Goal: Navigation & Orientation: Find specific page/section

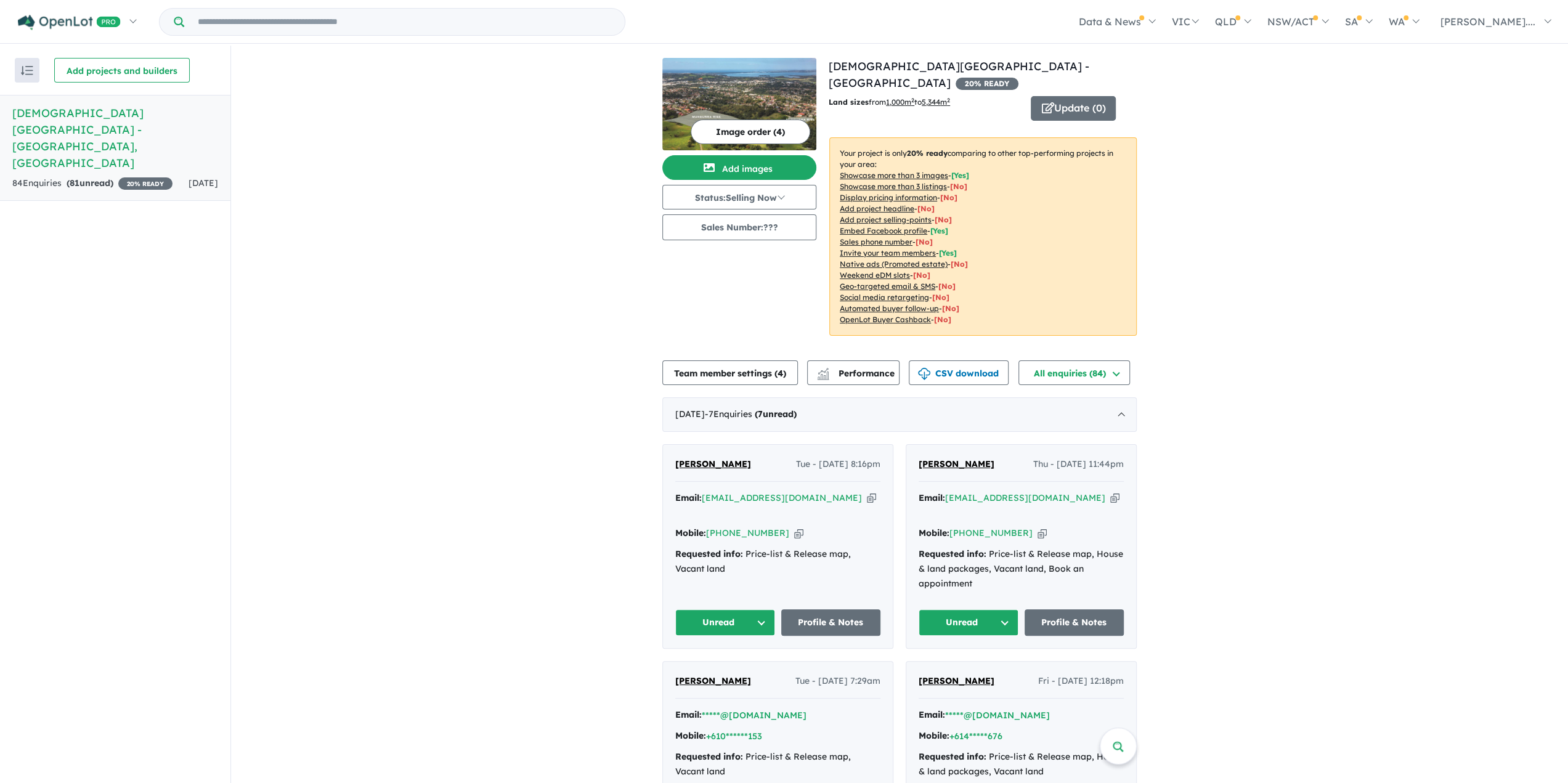
click at [769, 133] on button "Image order ( 4 )" at bounding box center [750, 132] width 120 height 25
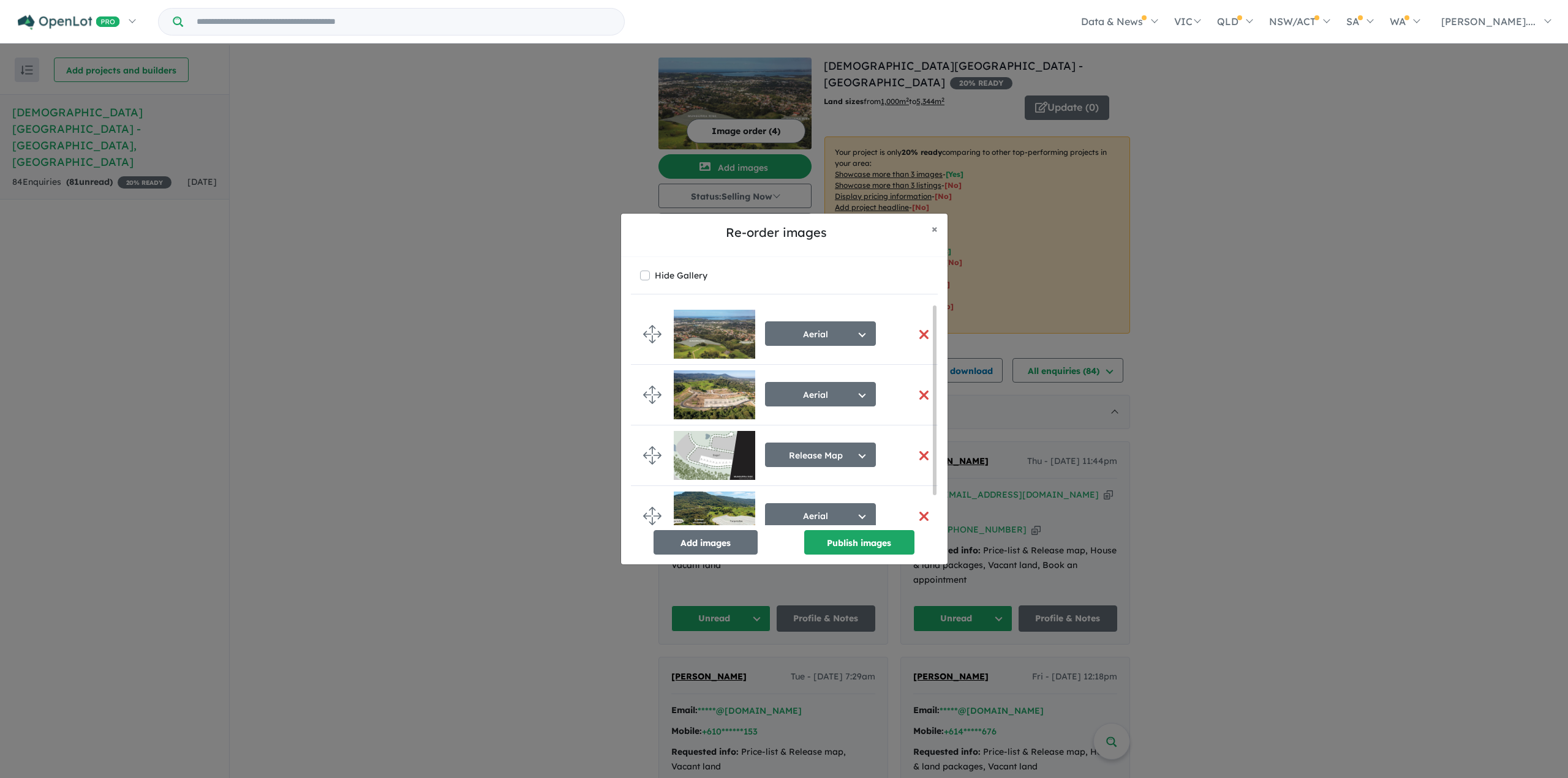
scroll to position [15, 0]
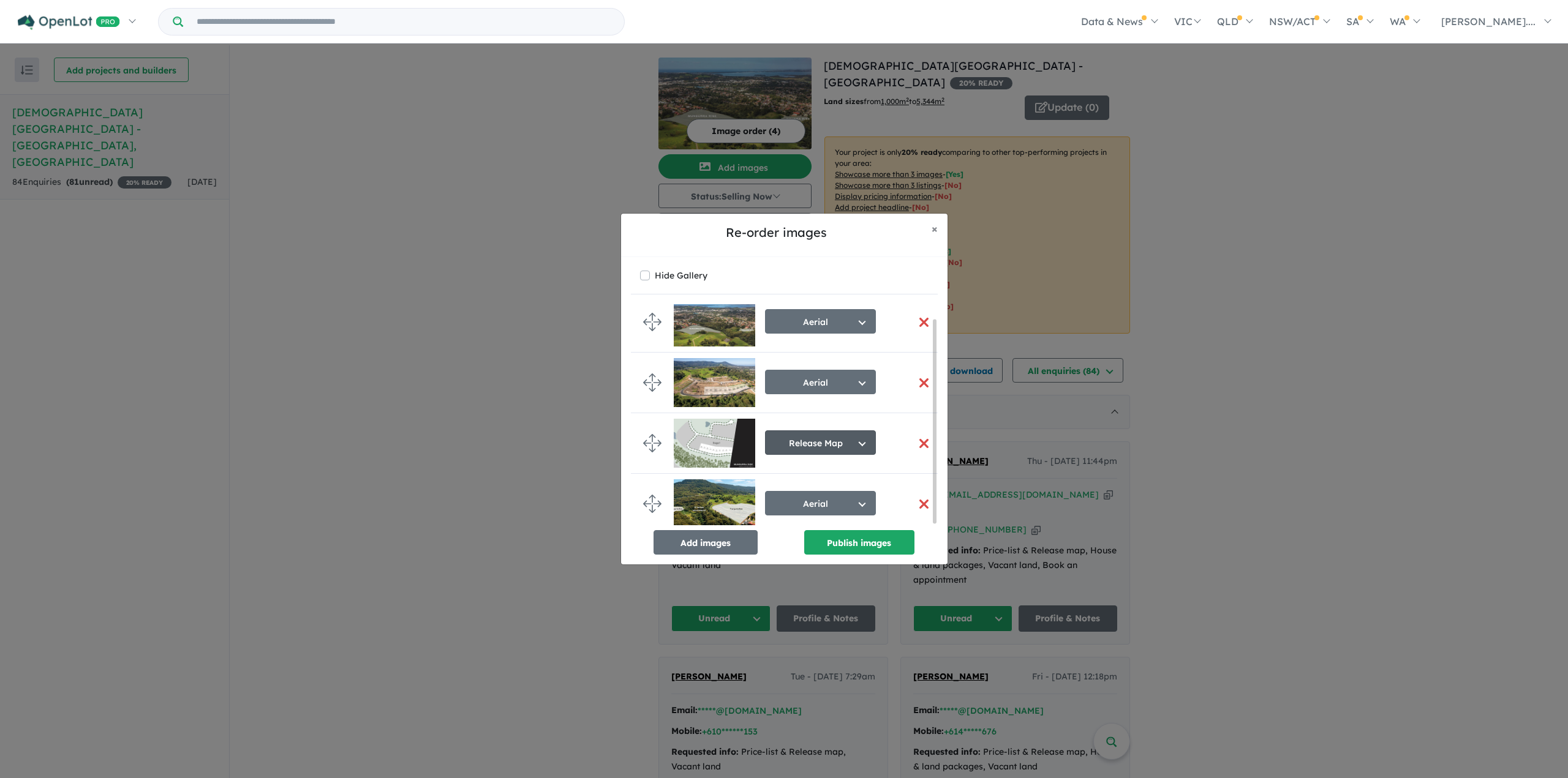
click at [833, 435] on button "Release Map" at bounding box center [820, 442] width 111 height 24
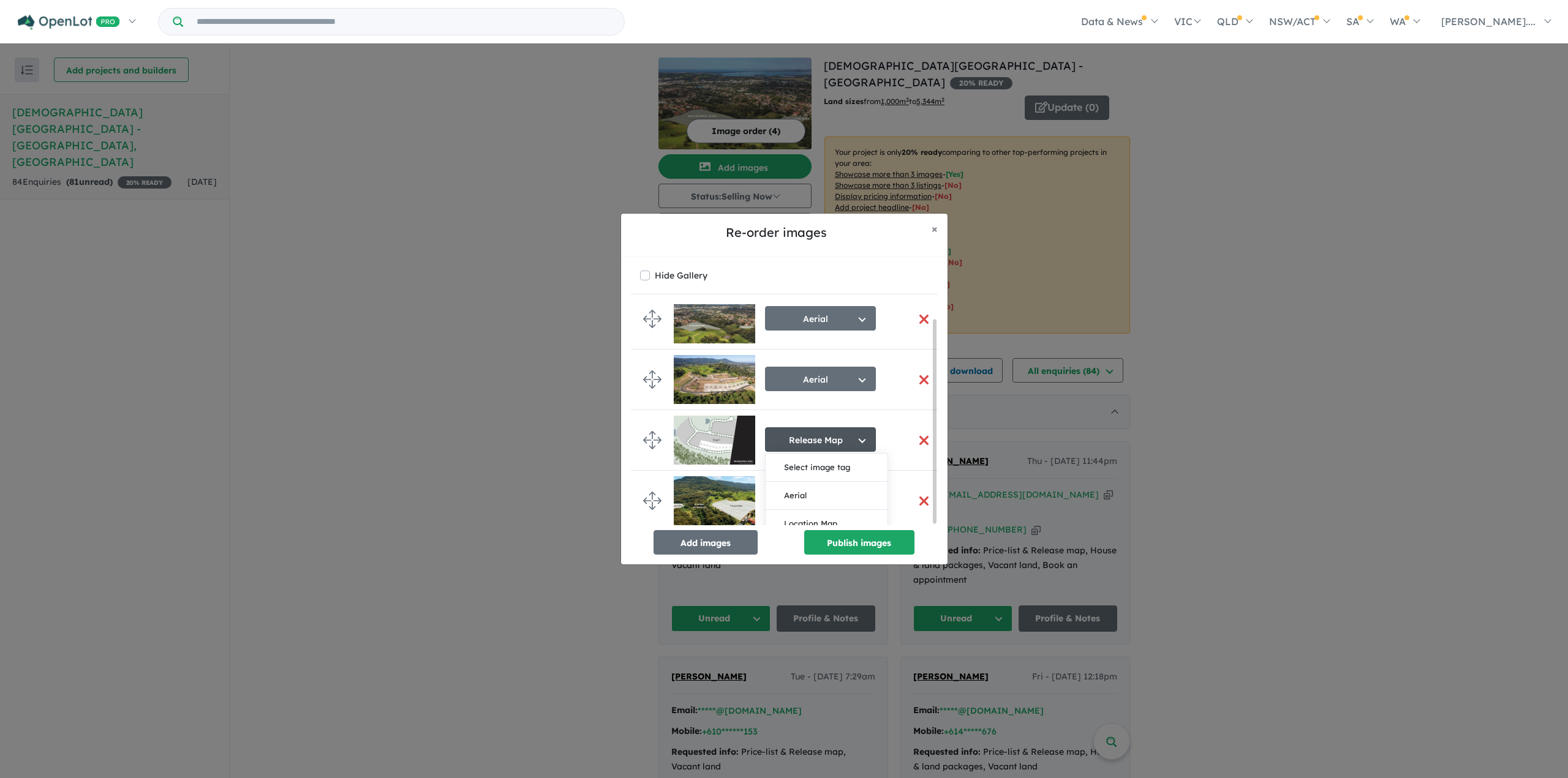
click at [834, 435] on button "Release Map" at bounding box center [820, 439] width 111 height 24
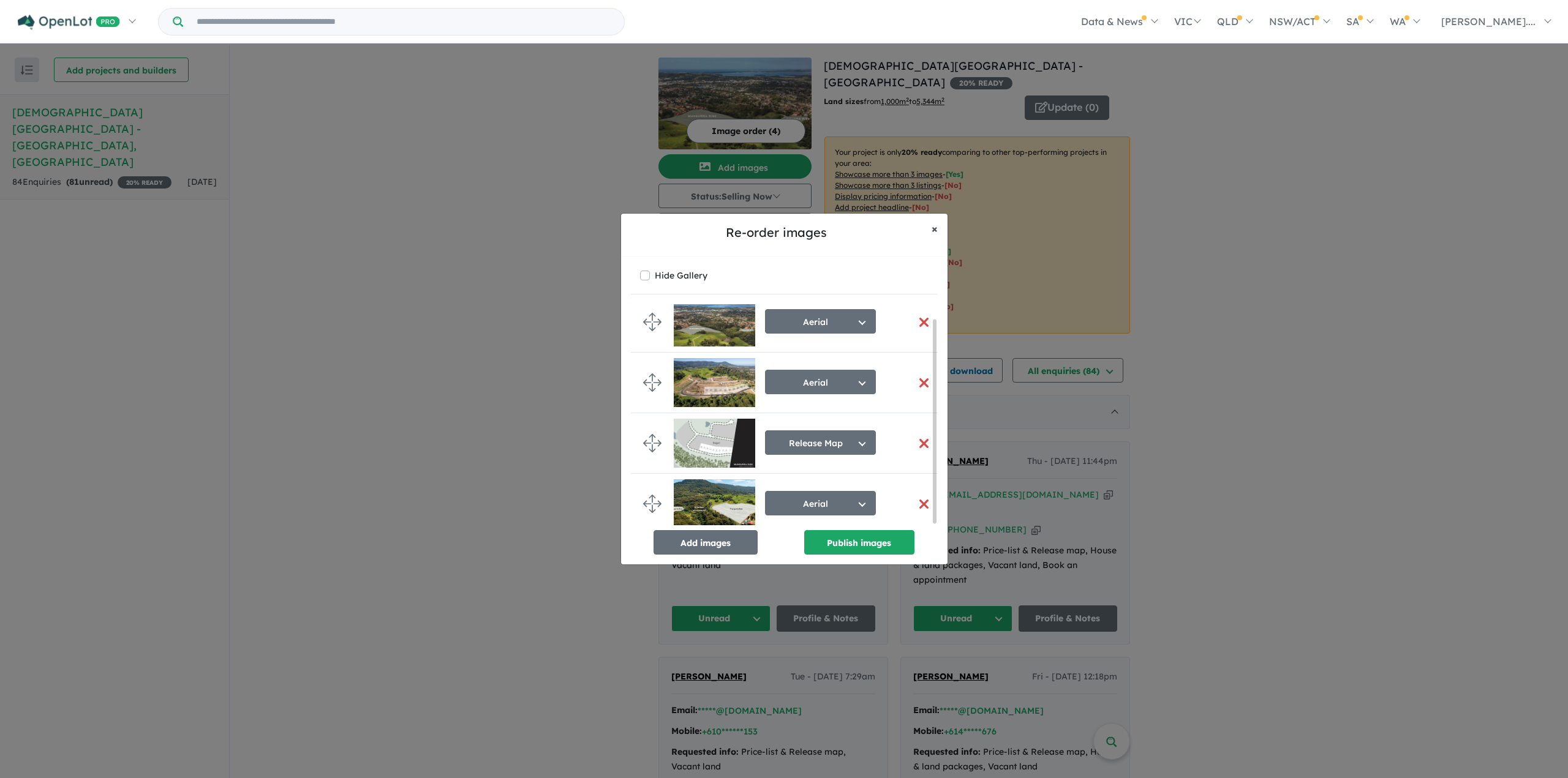
click at [936, 233] on span "×" at bounding box center [935, 228] width 6 height 14
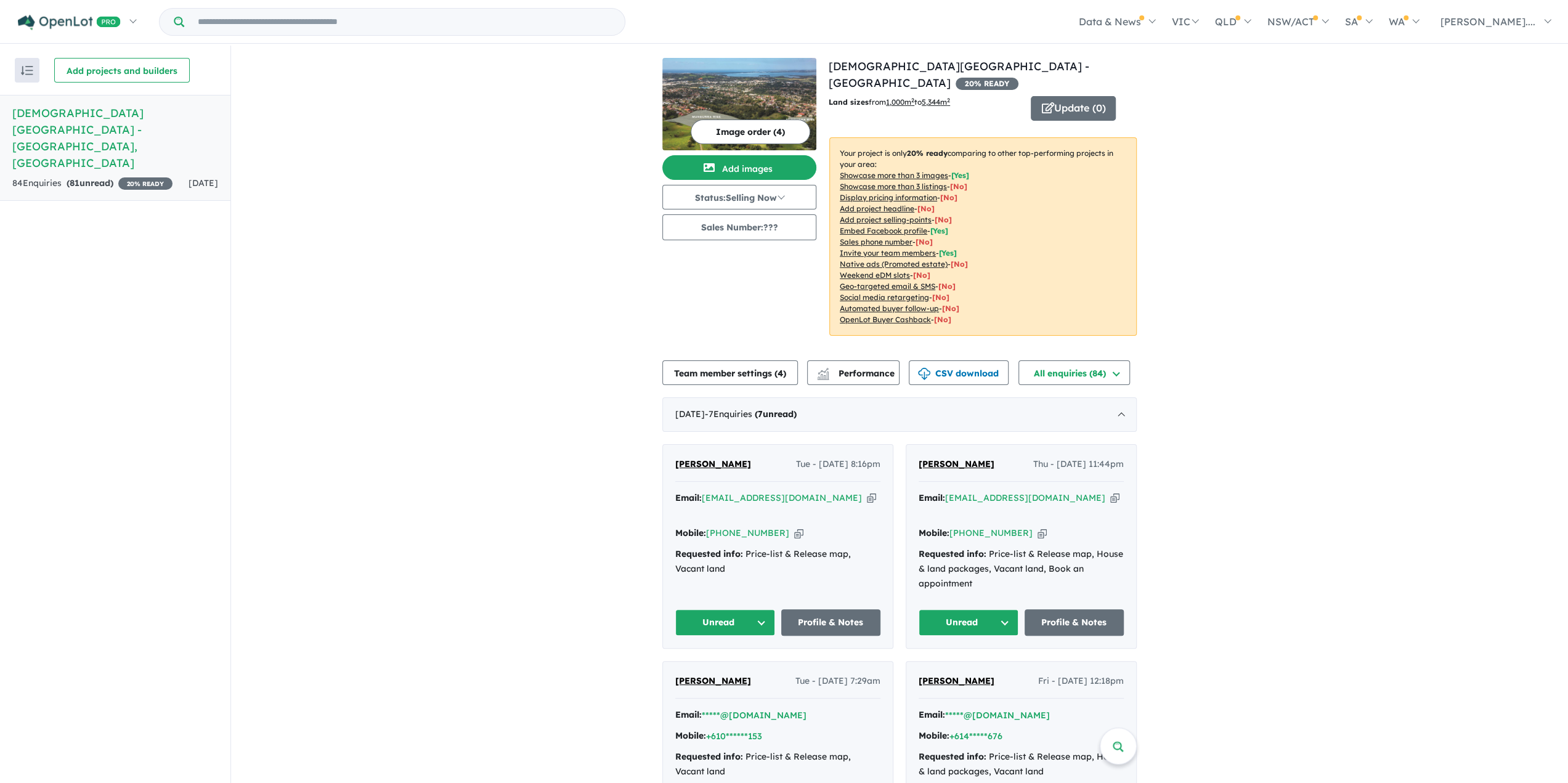
click at [763, 129] on button "Image order ( 4 )" at bounding box center [750, 132] width 120 height 25
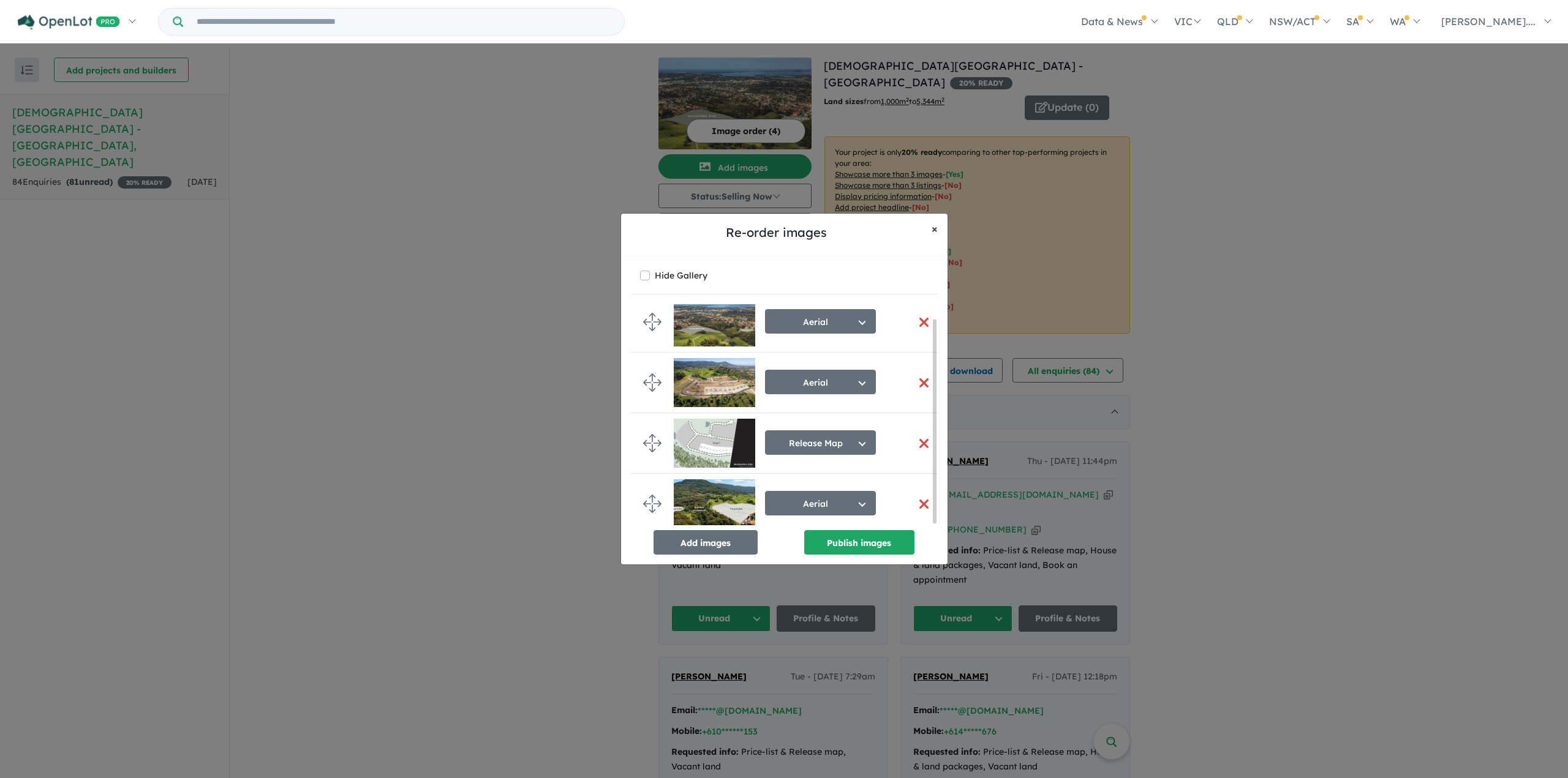
click at [932, 233] on span "×" at bounding box center [935, 228] width 6 height 14
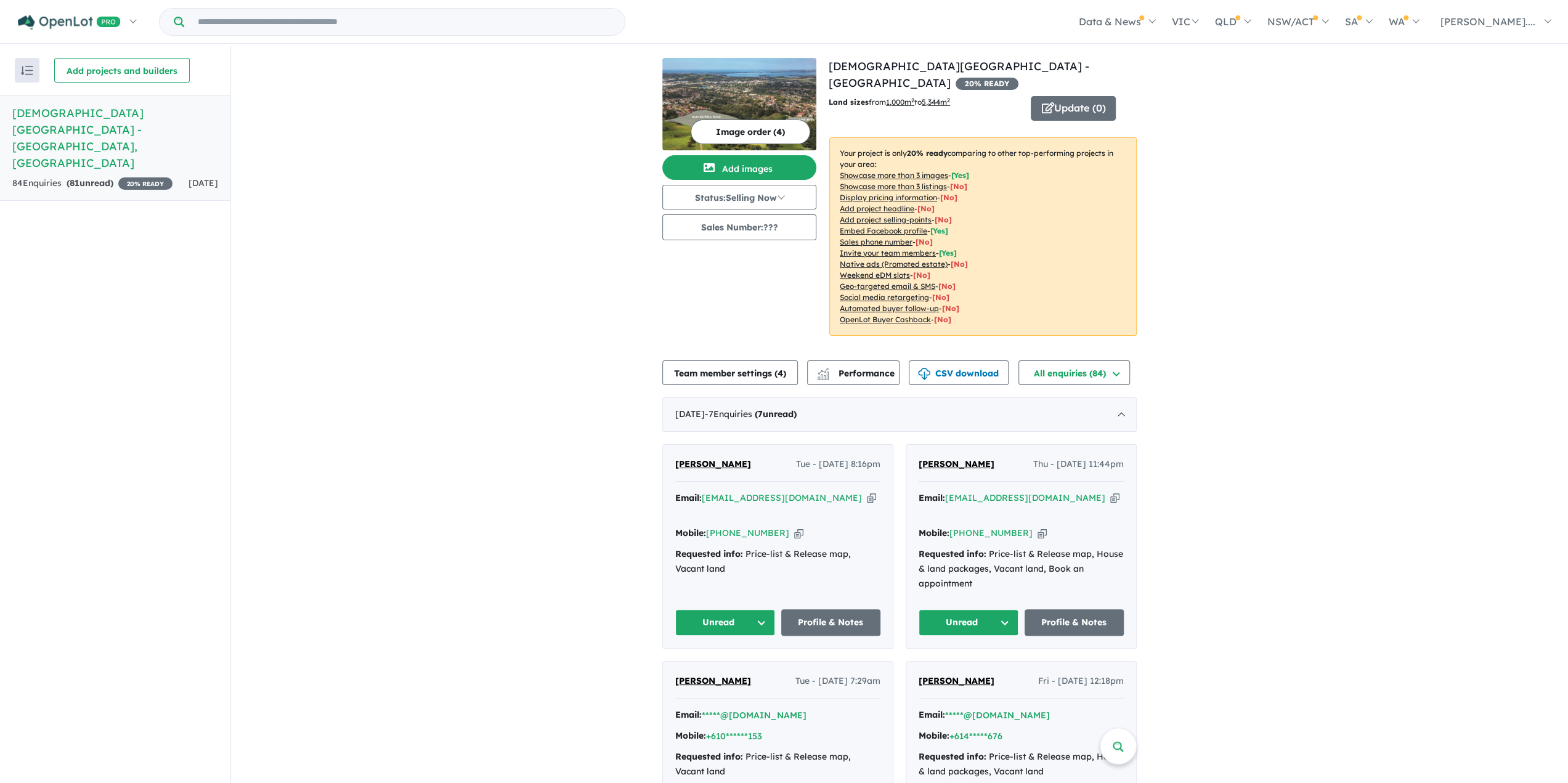
click at [771, 137] on button "Image order ( 4 )" at bounding box center [750, 132] width 120 height 25
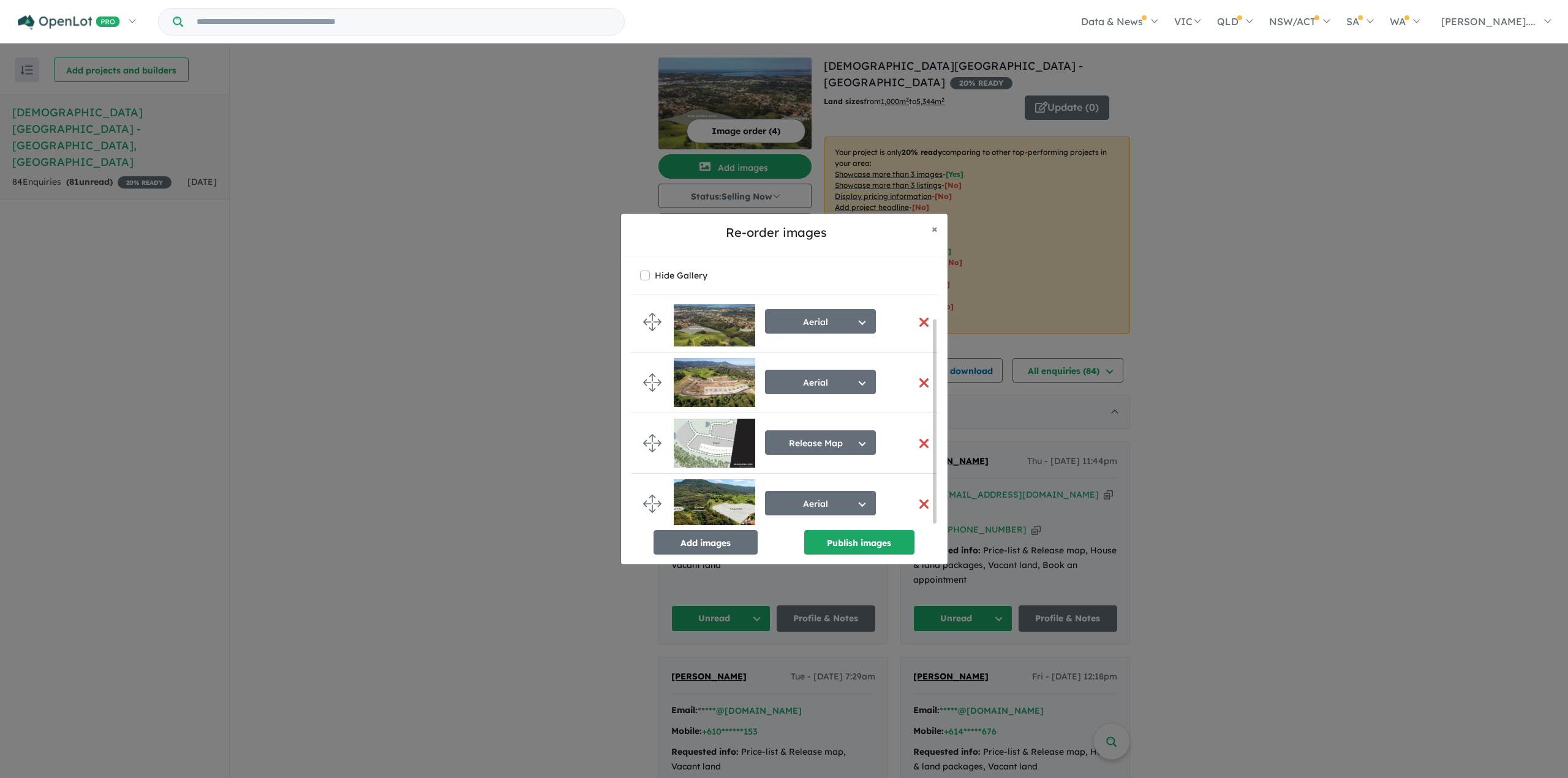
click at [727, 438] on img at bounding box center [715, 443] width 81 height 49
click at [849, 435] on button "Release Map" at bounding box center [820, 442] width 111 height 24
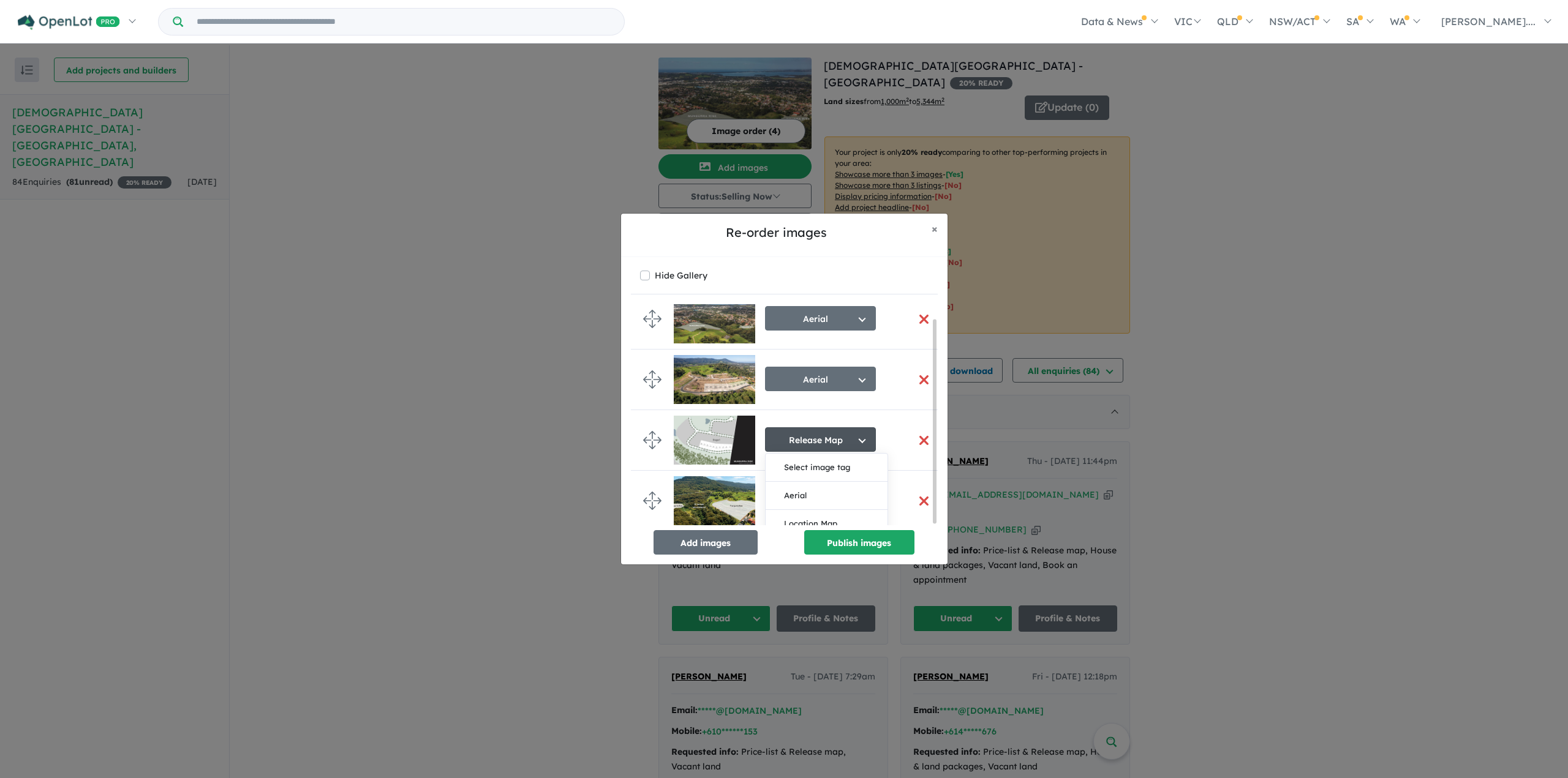
click at [849, 435] on button "Release Map" at bounding box center [820, 439] width 111 height 24
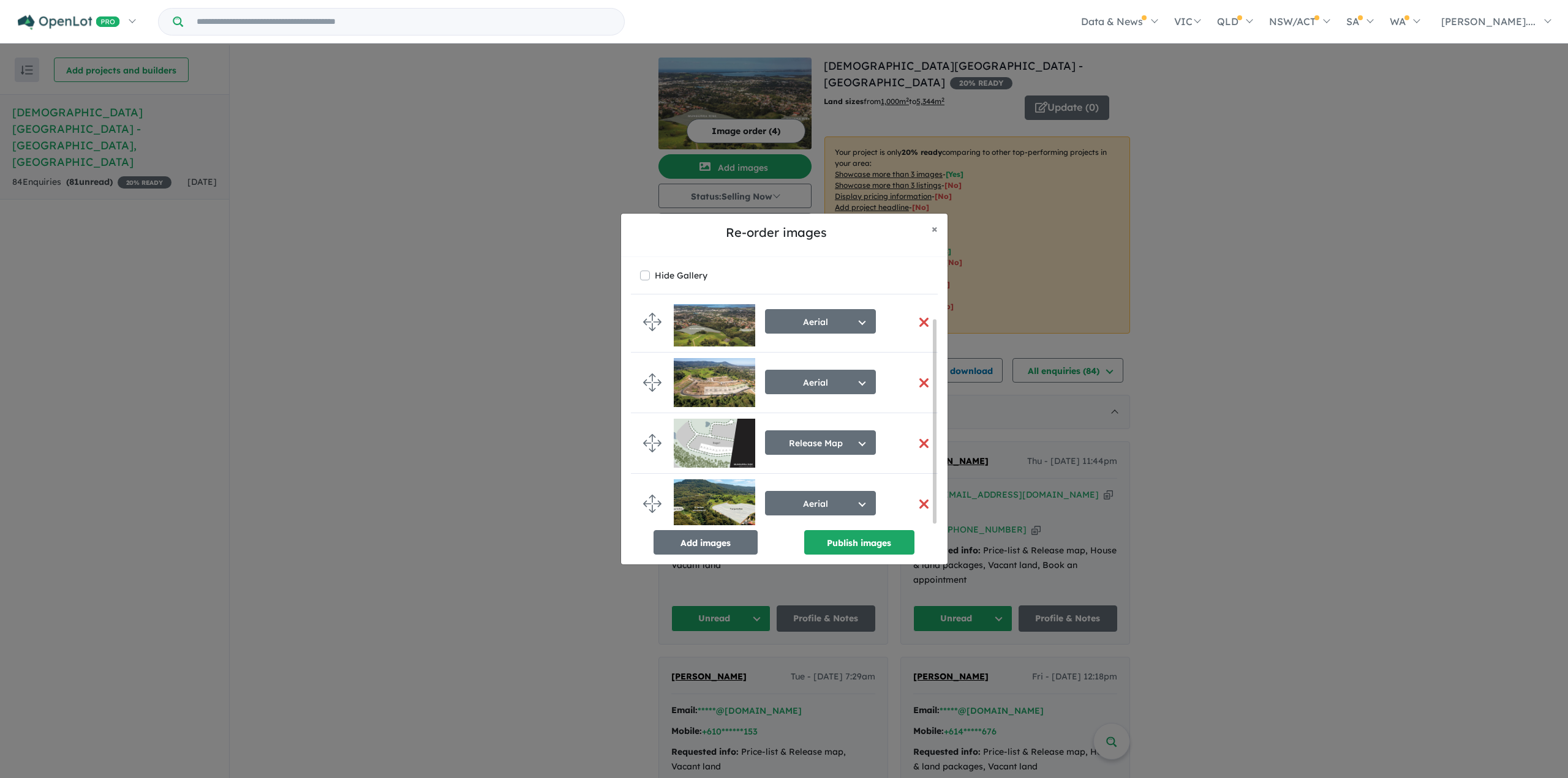
click at [1375, 457] on div "Re-order images × Close Hide Gallery Aerial Select image tag Aerial Location Ma…" at bounding box center [784, 389] width 1568 height 778
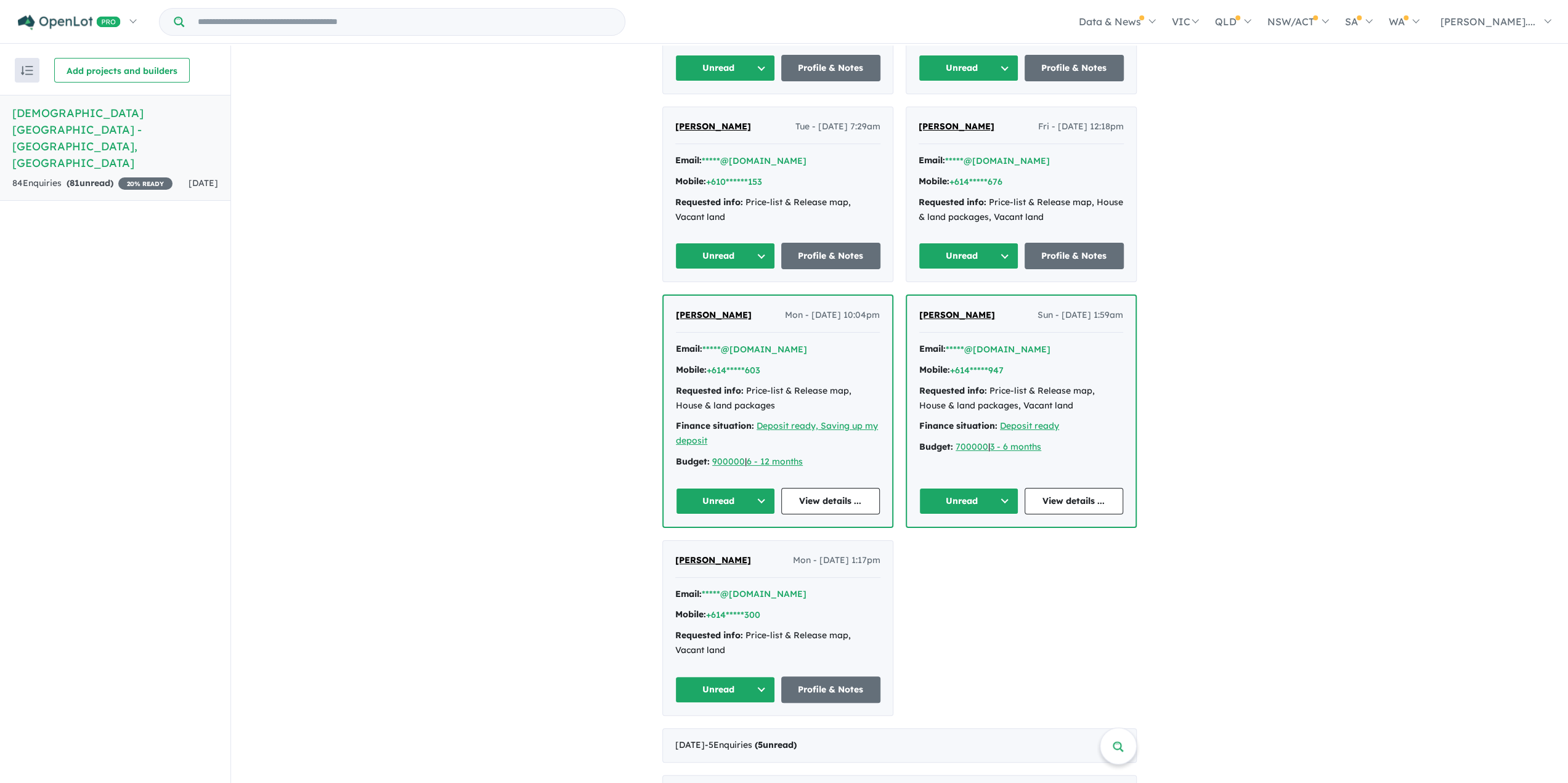
scroll to position [924, 0]
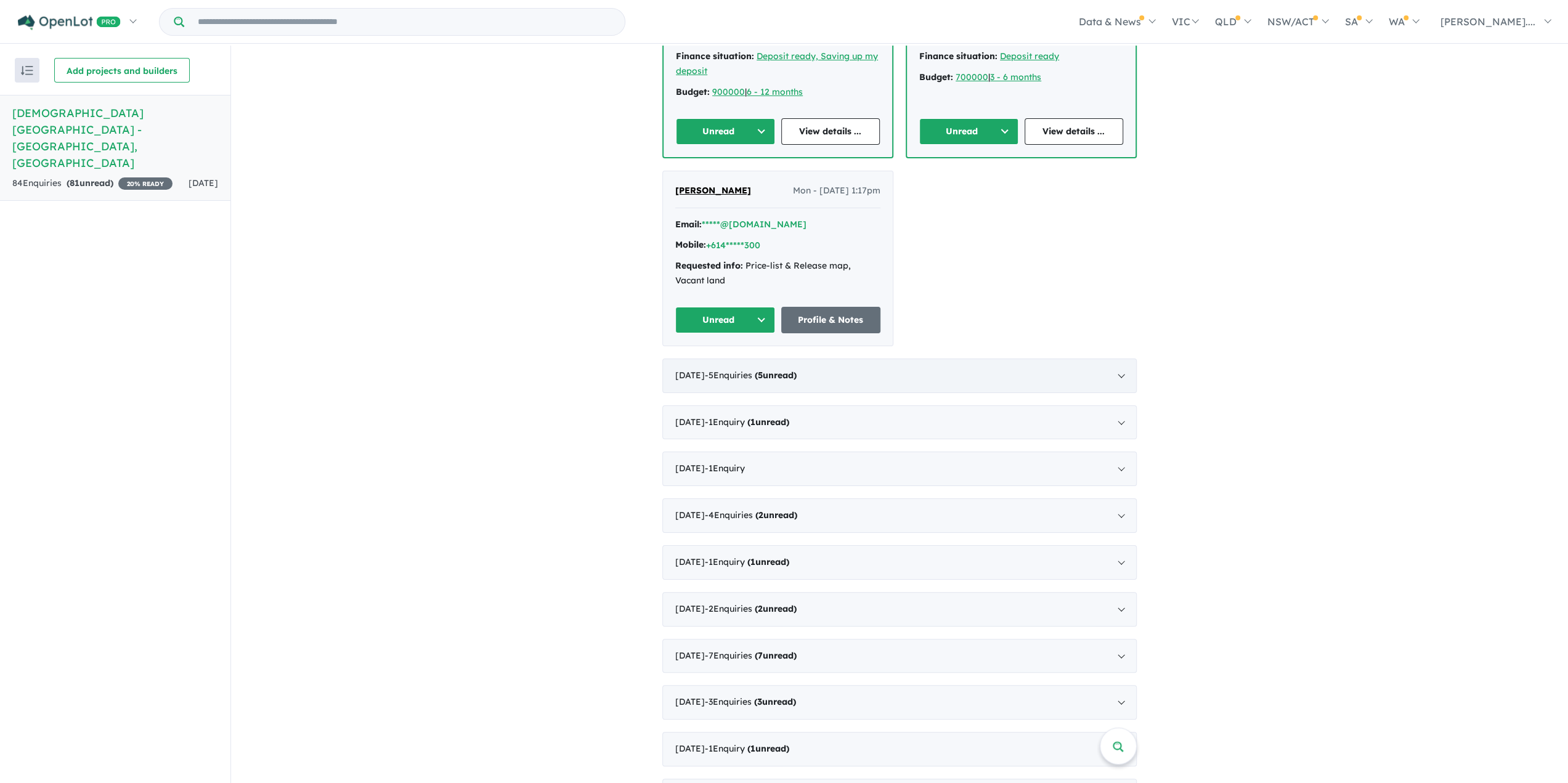
click at [1014, 359] on div "August 2025 - 5 Enquir ies ( 5 unread)" at bounding box center [900, 376] width 475 height 35
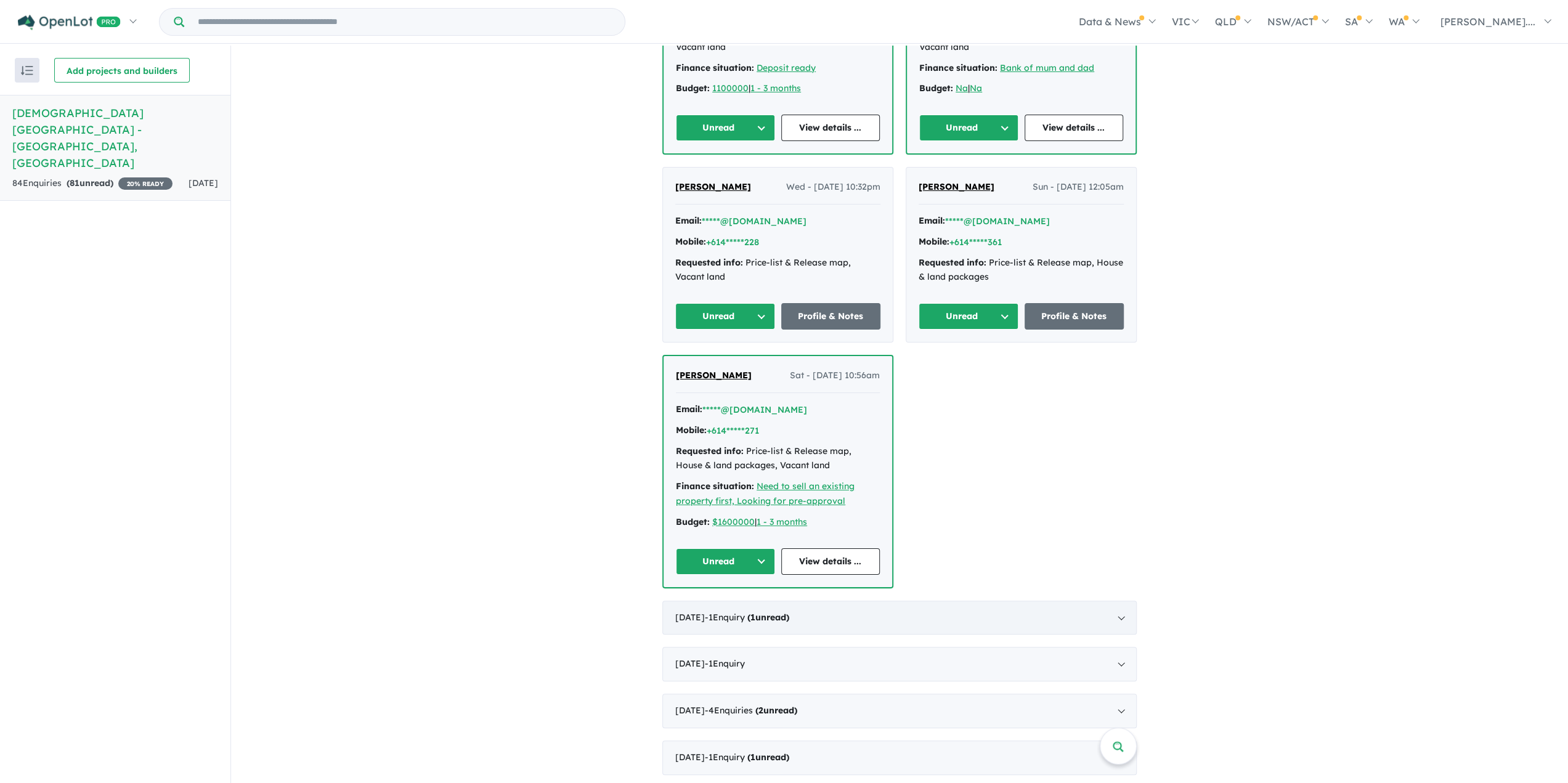
click at [992, 622] on div "July 2025 - 1 Enquir y ( 1 unread)" at bounding box center [900, 617] width 475 height 35
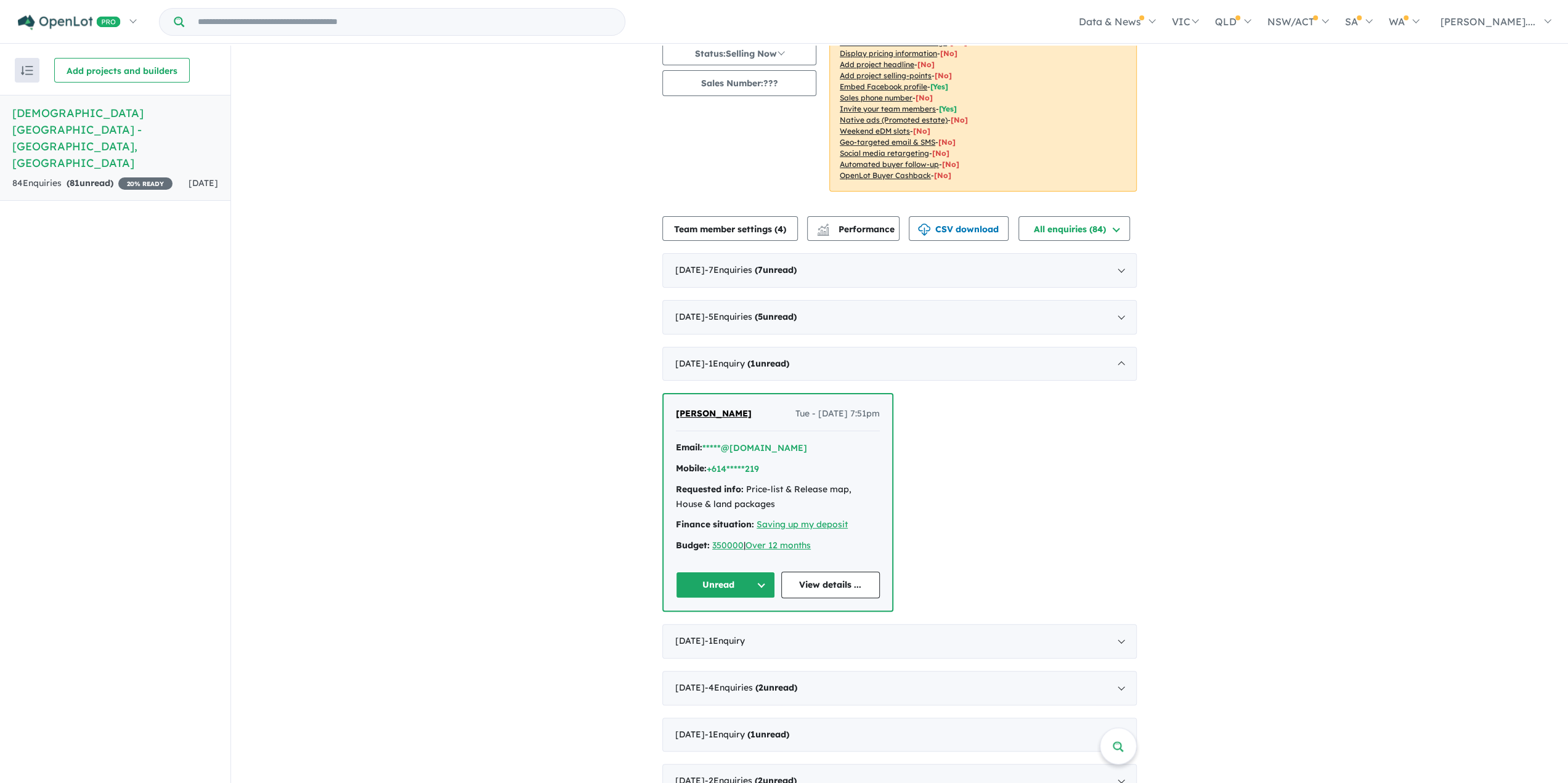
scroll to position [0, 0]
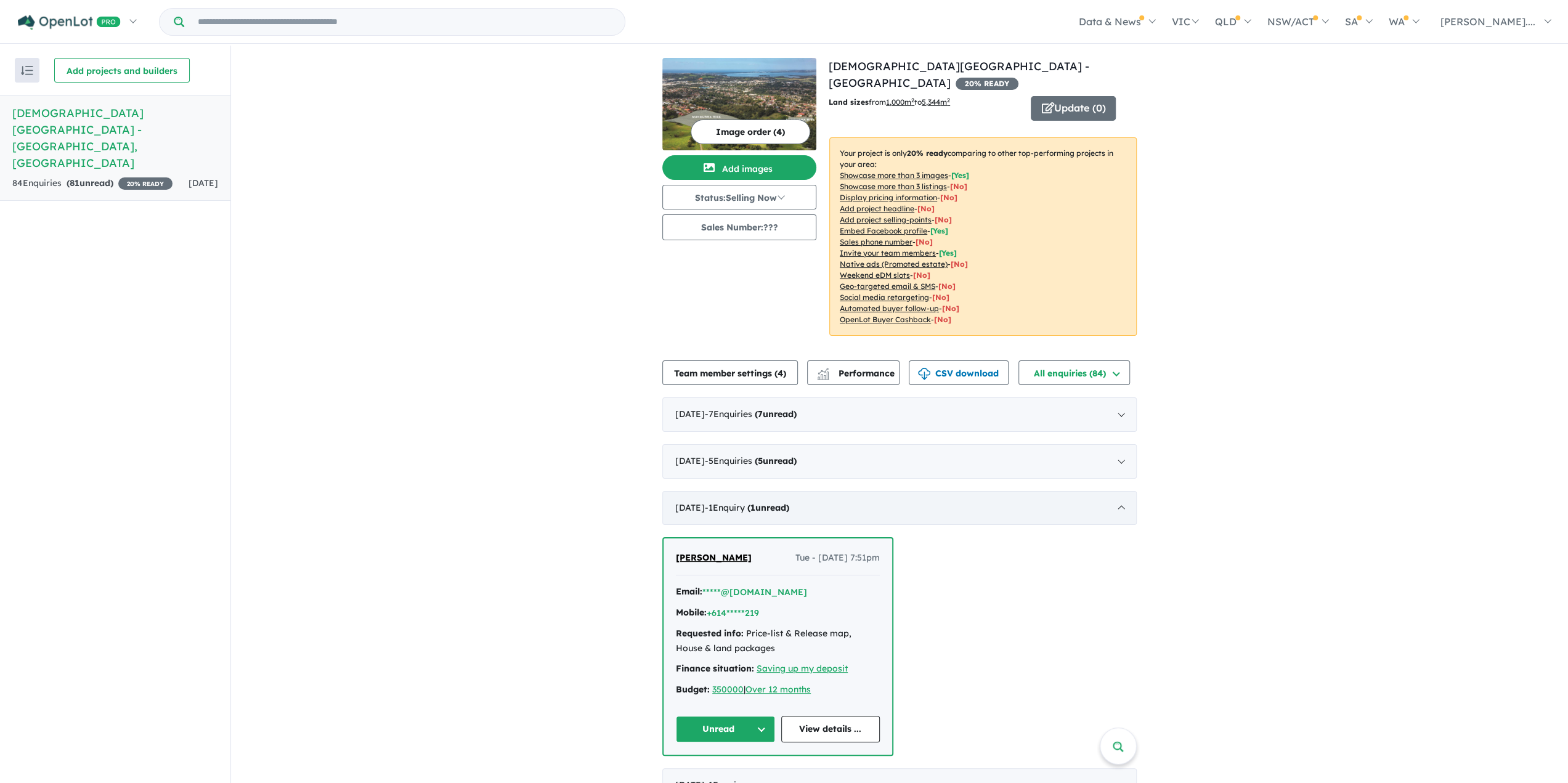
click at [1114, 491] on div "July 2025 - 1 Enquir y ( 1 unread)" at bounding box center [900, 508] width 475 height 35
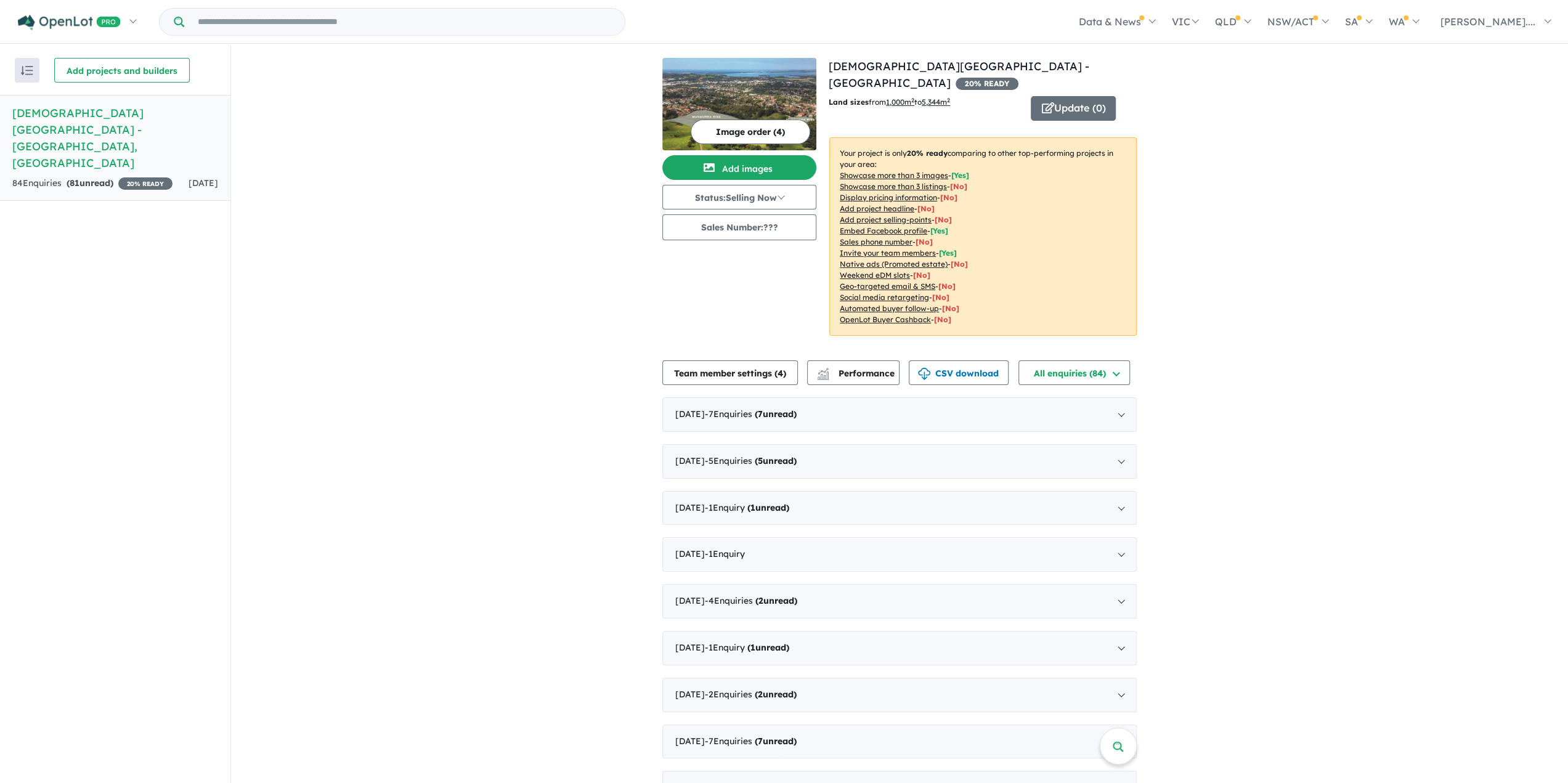
click at [542, 301] on div "View all projects in your account Mungurra Rise Estate - [GEOGRAPHIC_DATA] 20 %…" at bounding box center [900, 711] width 1337 height 1332
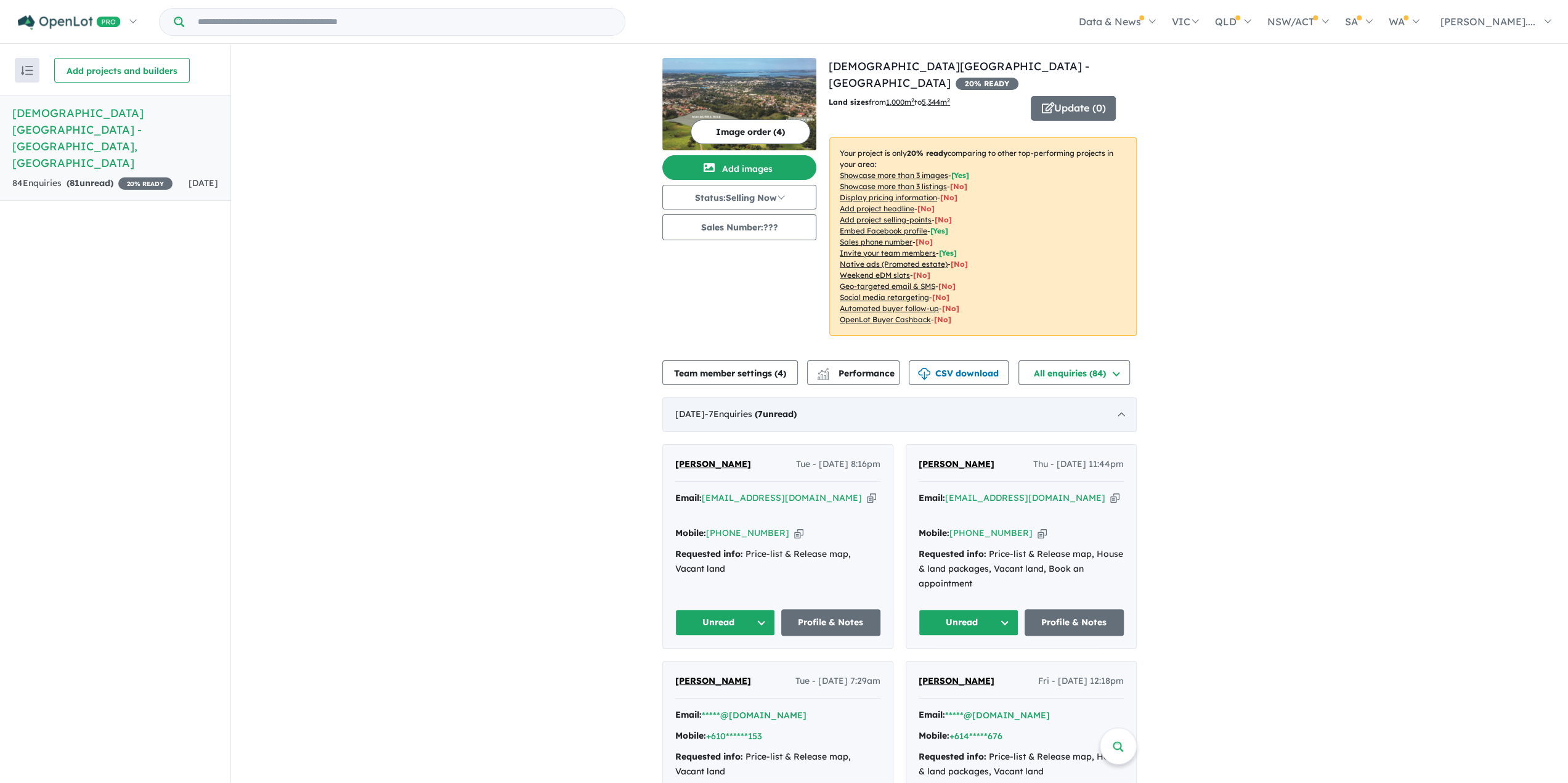
click at [1124, 397] on div "[DATE] - 7 Enquir ies ( 7 unread)" at bounding box center [900, 414] width 475 height 35
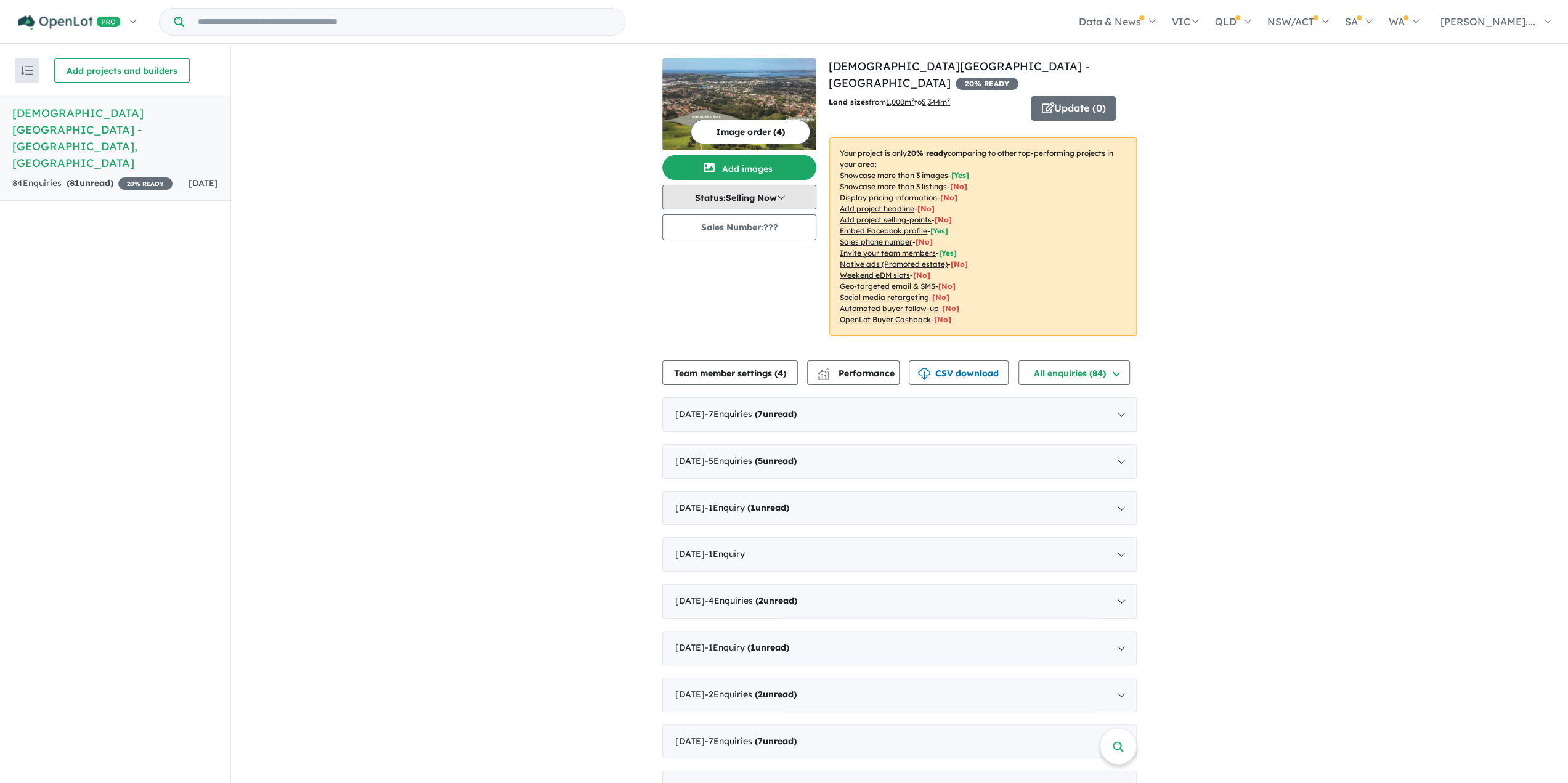
click at [785, 199] on button "Status: Selling Now" at bounding box center [739, 197] width 154 height 25
click at [1082, 99] on button "Update ( 0 )" at bounding box center [1073, 108] width 85 height 25
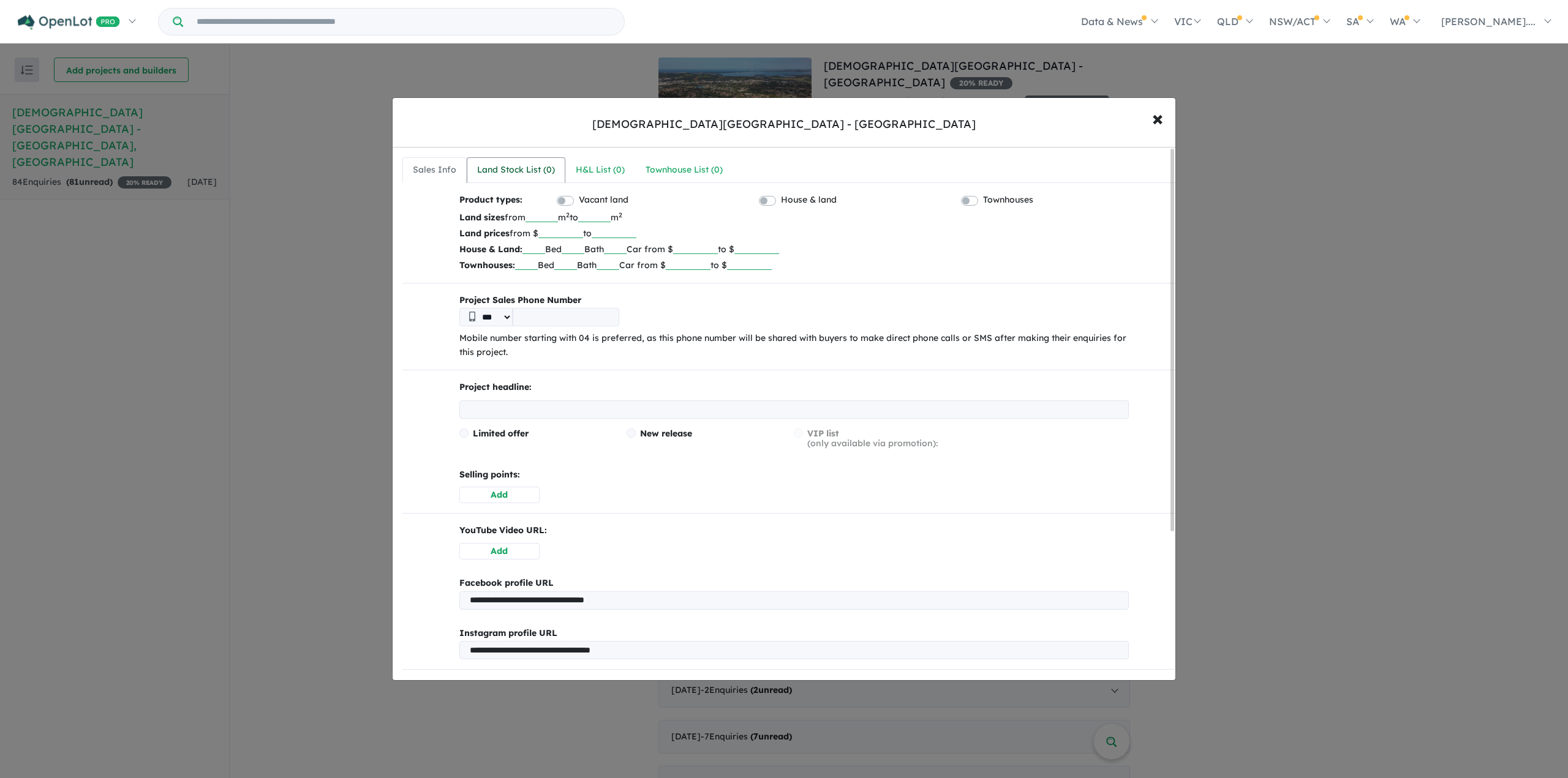
click at [529, 166] on div "Land Stock List ( 0 )" at bounding box center [516, 169] width 78 height 14
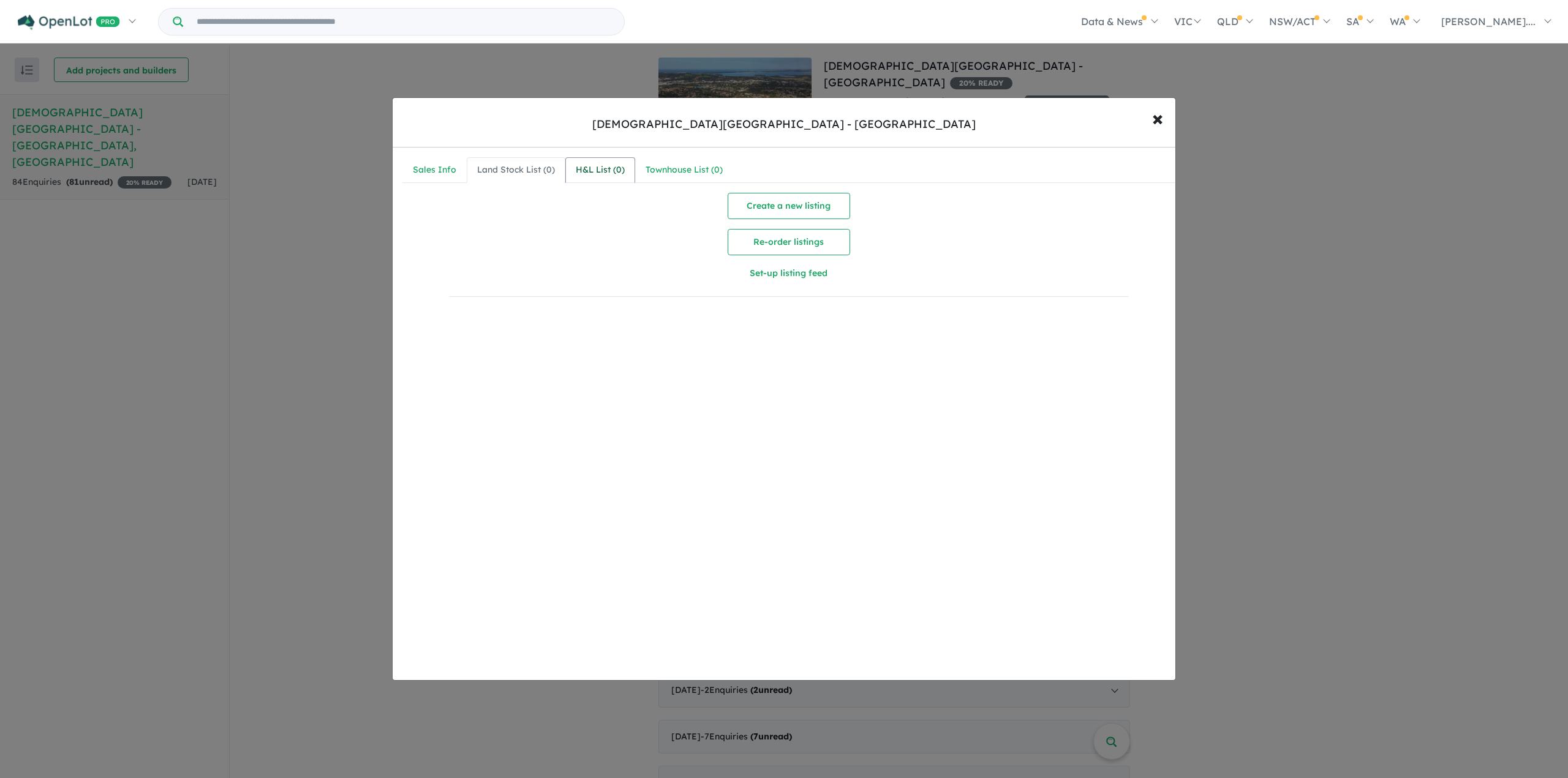
click at [603, 171] on div "H&L List ( 0 )" at bounding box center [600, 169] width 49 height 14
click at [685, 164] on div "Townhouse List ( 0 )" at bounding box center [684, 169] width 77 height 14
click at [1157, 116] on span "×" at bounding box center [1158, 118] width 11 height 26
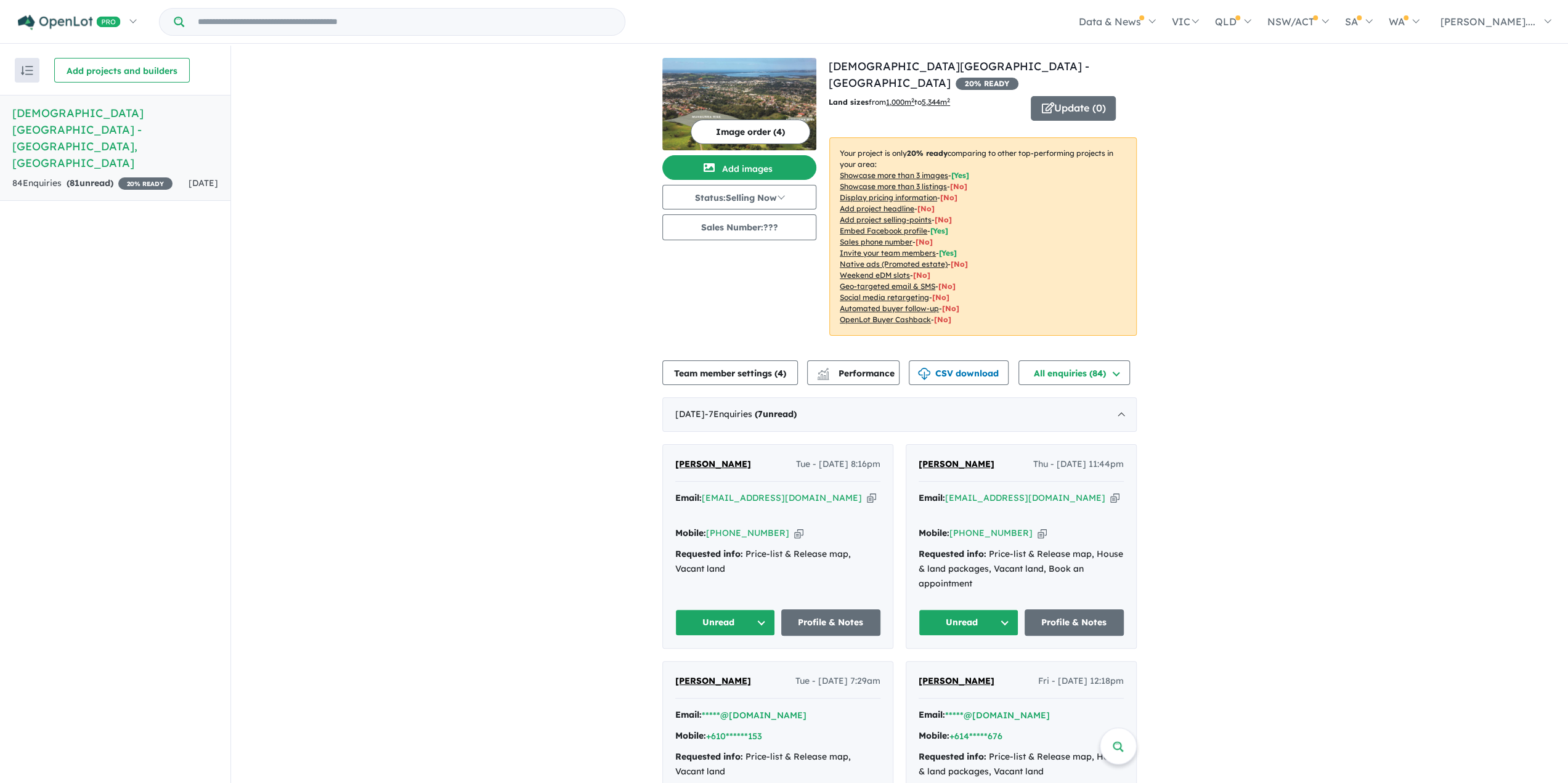
click at [1114, 398] on div "[DATE] - 7 Enquir ies ( 7 unread)" at bounding box center [900, 414] width 475 height 35
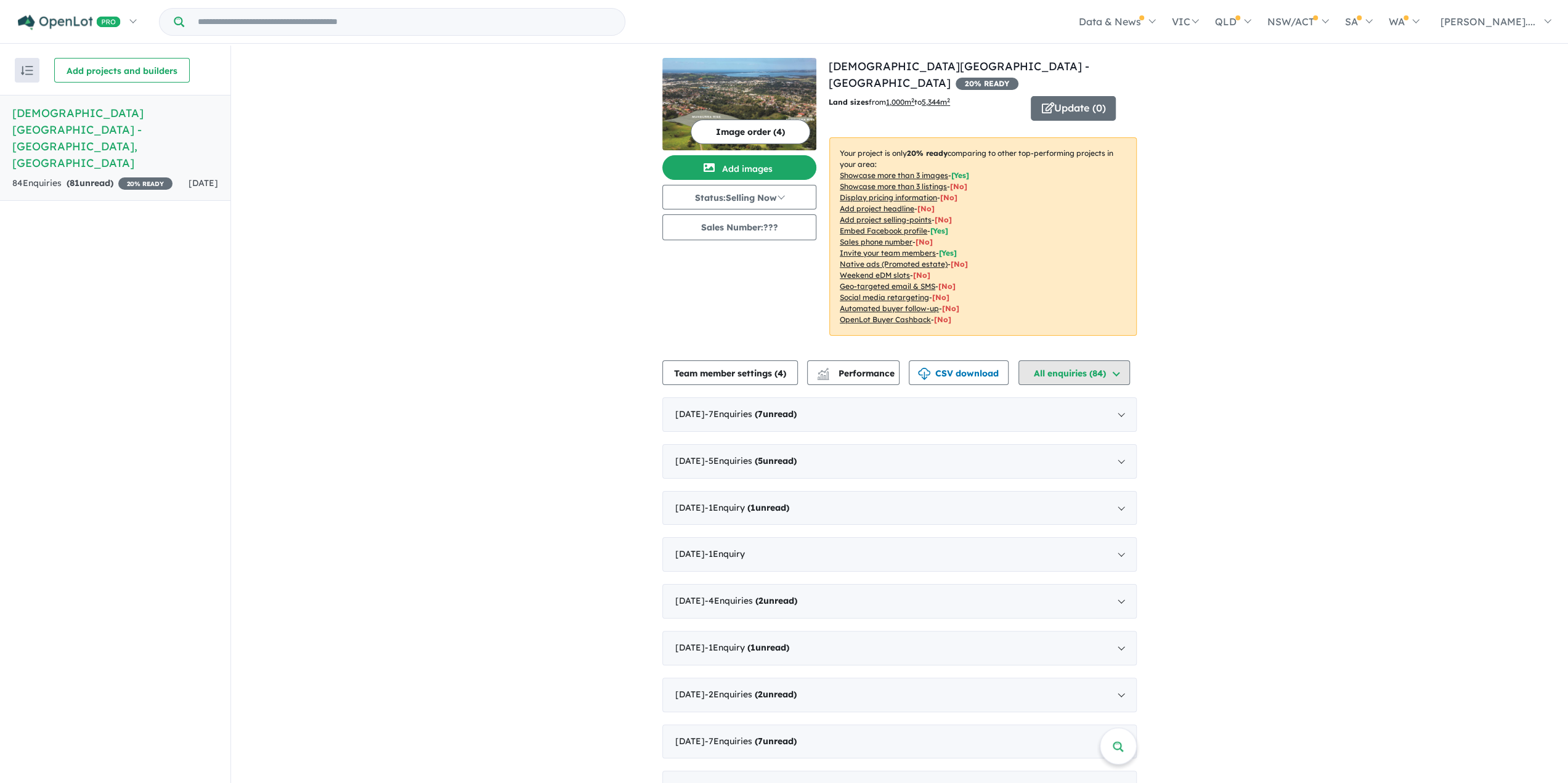
click at [1081, 361] on button "All enquiries ( 84 )" at bounding box center [1074, 373] width 111 height 25
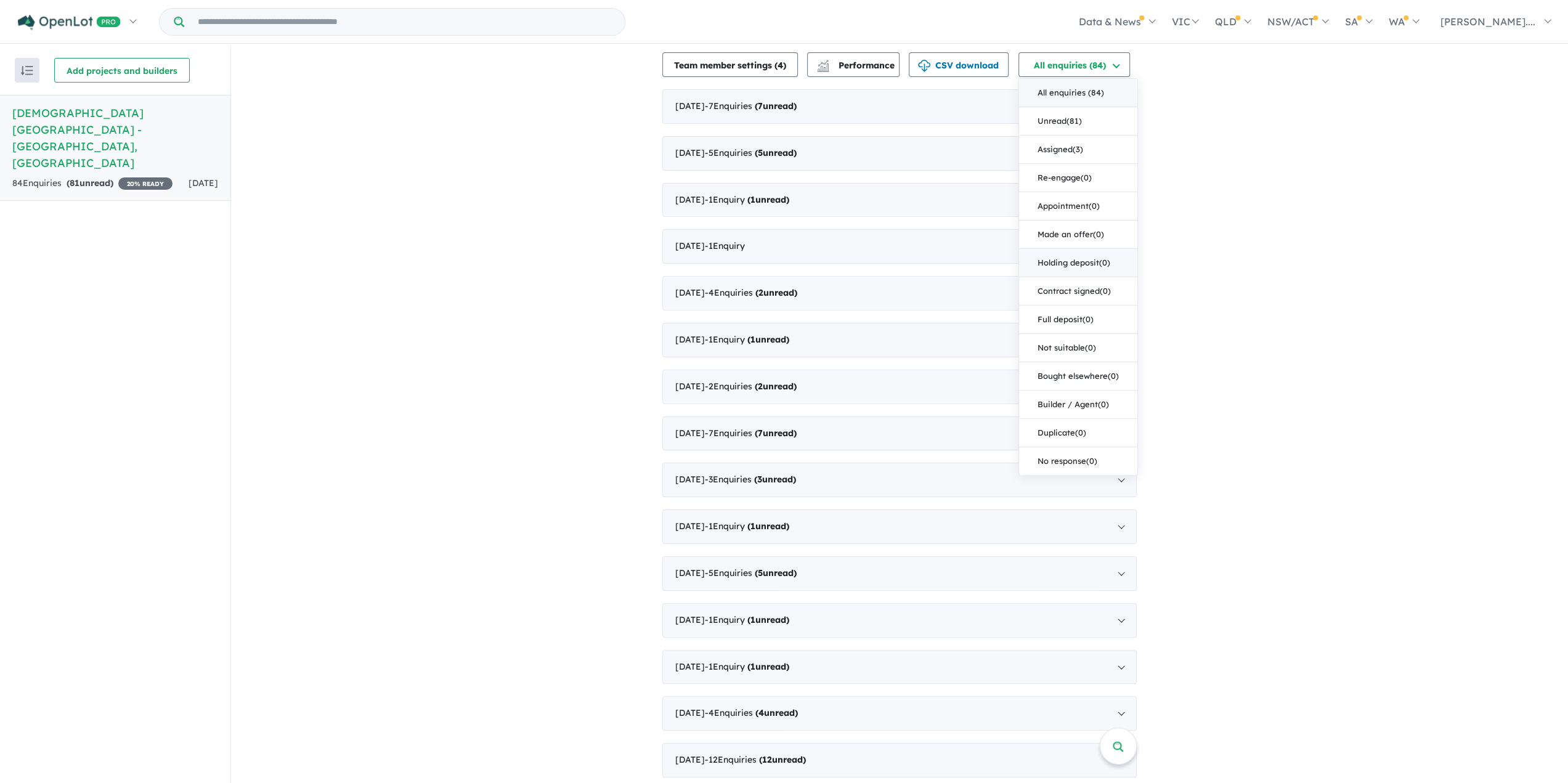
scroll to position [123, 0]
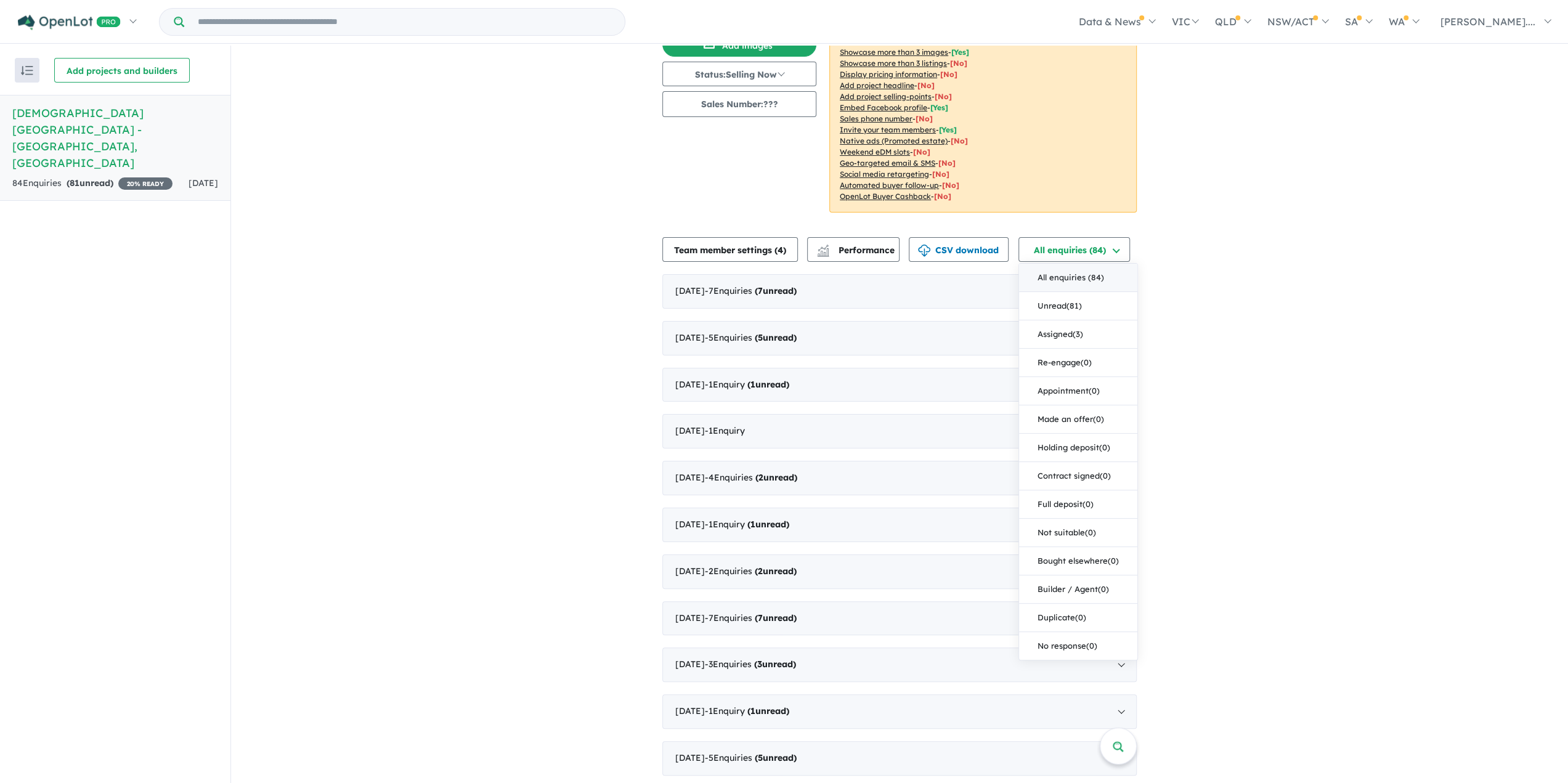
click at [1241, 419] on div "View all projects in your account Mungurra Rise Estate - [GEOGRAPHIC_DATA] 20 %…" at bounding box center [900, 589] width 1337 height 1332
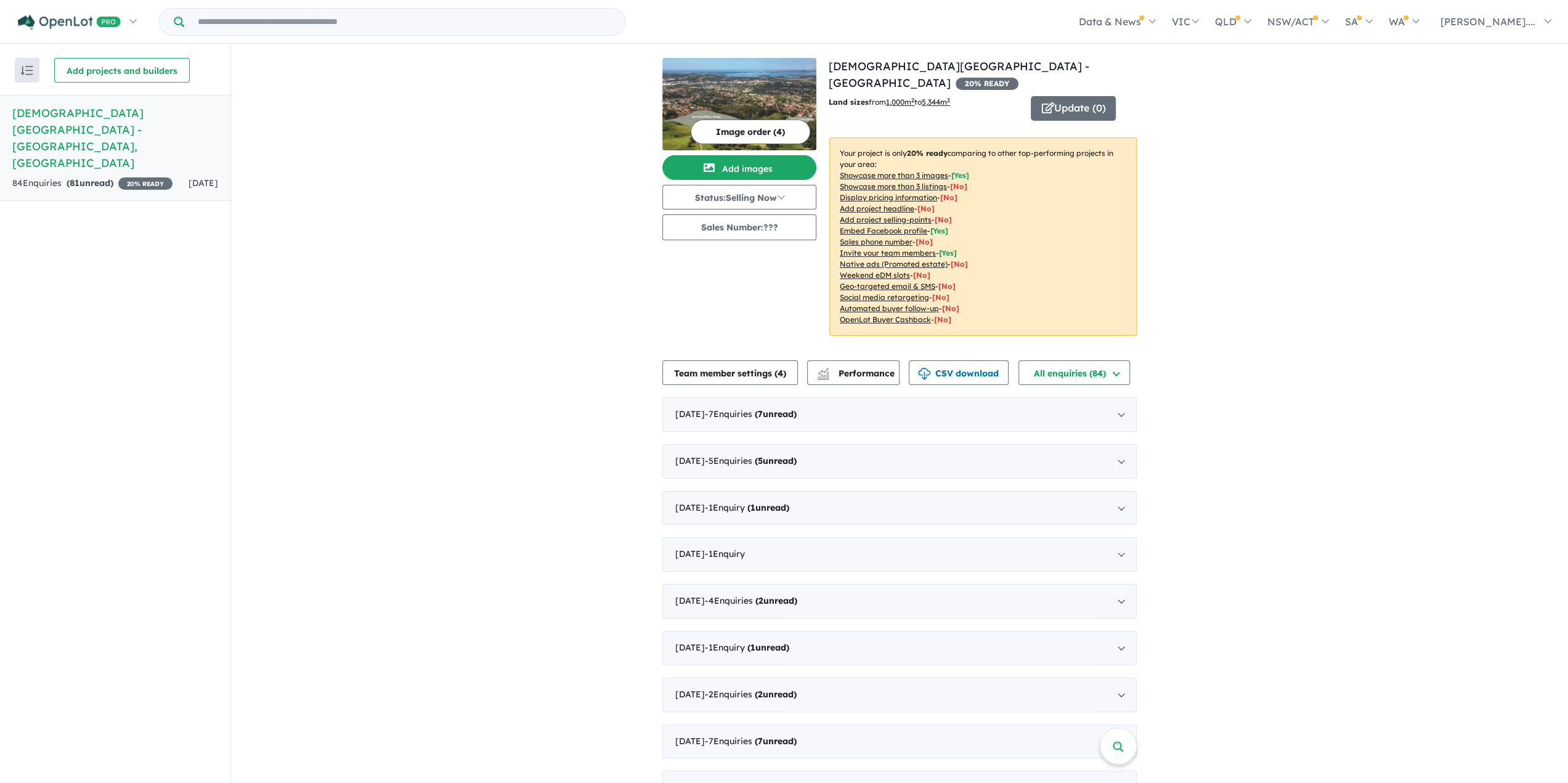
click at [1500, 181] on div "View all projects in your account Mungurra Rise Estate - [GEOGRAPHIC_DATA] 20 %…" at bounding box center [900, 711] width 1337 height 1332
click at [437, 150] on div "View all projects in your account Mungurra Rise Estate - [GEOGRAPHIC_DATA] 20 %…" at bounding box center [900, 711] width 1337 height 1332
click at [1275, 222] on div "View all projects in your account Mungurra Rise Estate - [GEOGRAPHIC_DATA] 20 %…" at bounding box center [900, 711] width 1337 height 1332
